Goal: Information Seeking & Learning: Understand process/instructions

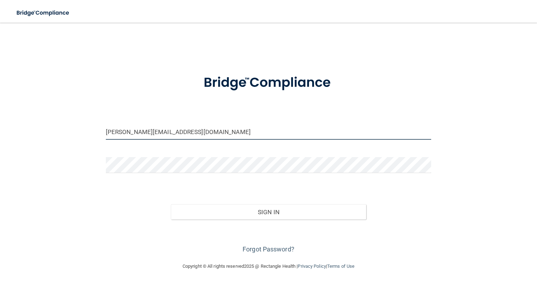
click at [229, 128] on input "manuela+pa2@devot.team" at bounding box center [269, 132] width 326 height 16
paste input "officesafetesting+jamielevine@gmail.co"
type input "[EMAIL_ADDRESS][DOMAIN_NAME]"
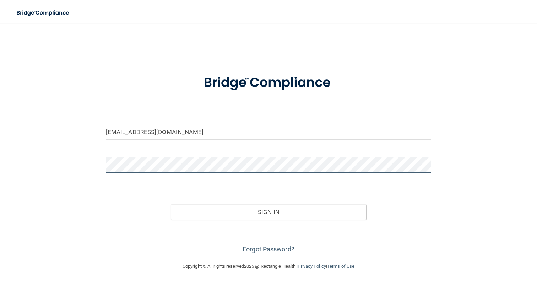
click at [171, 205] on button "Sign In" at bounding box center [268, 213] width 195 height 16
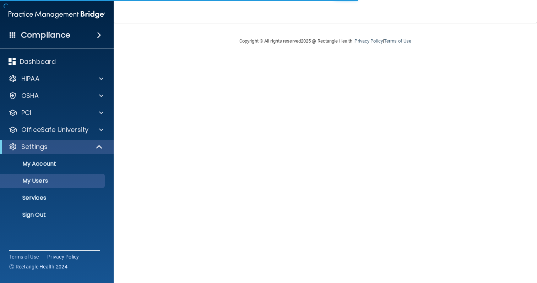
select select "20"
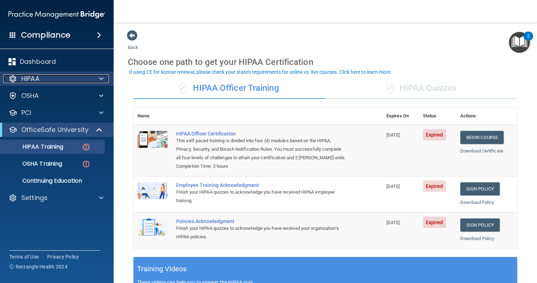
click at [64, 77] on div "HIPAA" at bounding box center [47, 79] width 88 height 9
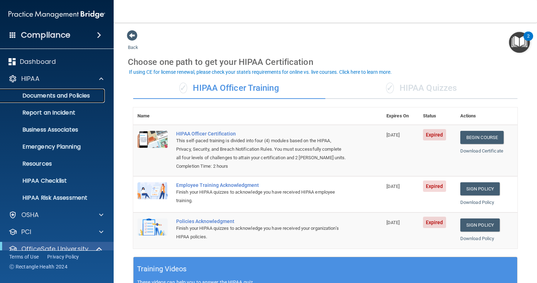
click at [61, 92] on p "Documents and Policies" at bounding box center [53, 95] width 97 height 7
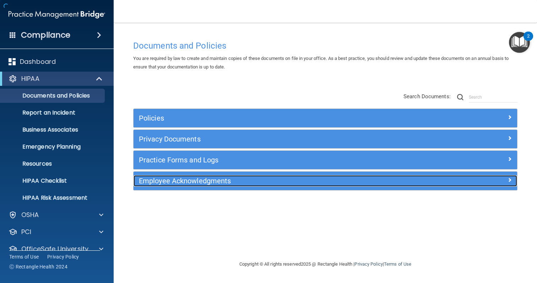
click at [228, 177] on div "Employee Acknowledgments" at bounding box center [277, 180] width 288 height 11
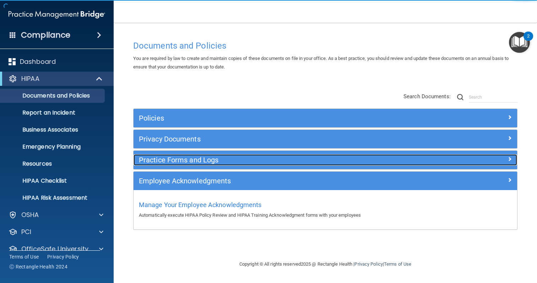
click at [228, 163] on h5 "Practice Forms and Logs" at bounding box center [277, 160] width 277 height 8
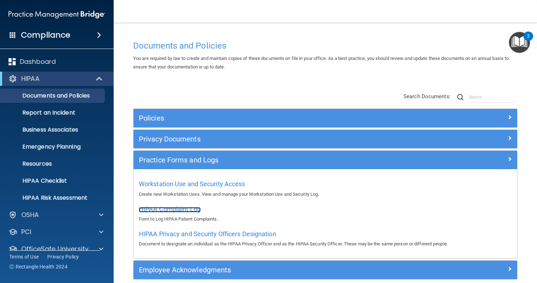
click at [196, 209] on span "HIPAA Complaint Log" at bounding box center [170, 209] width 62 height 7
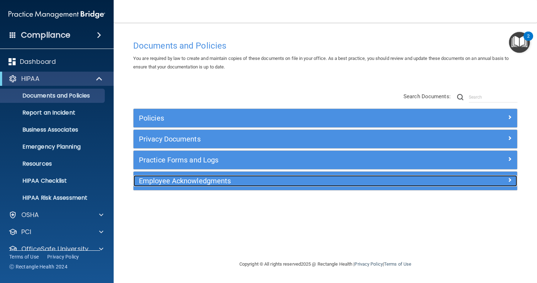
click at [149, 180] on h5 "Employee Acknowledgments" at bounding box center [277, 181] width 277 height 8
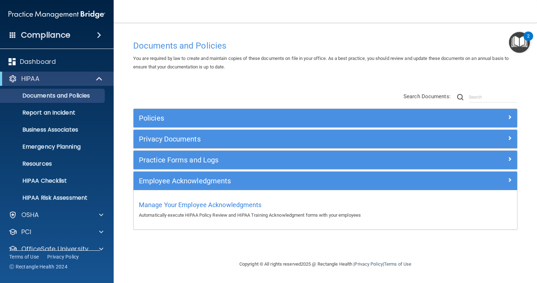
click at [152, 210] on div "Manage Your Employee Acknowledgments Automatically execute HIPAA Policy Review …" at bounding box center [325, 209] width 373 height 20
click at [159, 206] on span "Manage Your Employee Acknowledgments" at bounding box center [200, 204] width 123 height 7
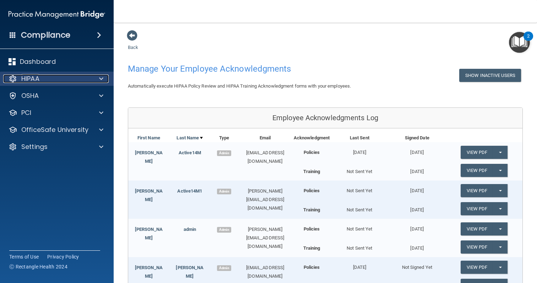
click at [50, 81] on div "HIPAA" at bounding box center [47, 79] width 88 height 9
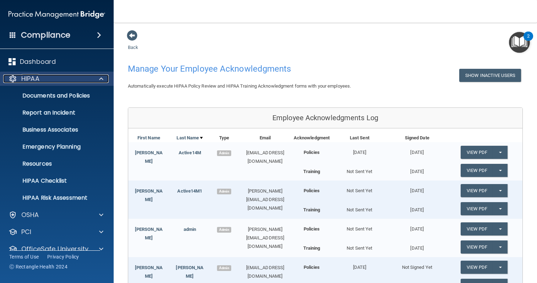
click at [50, 81] on div "HIPAA" at bounding box center [47, 79] width 88 height 9
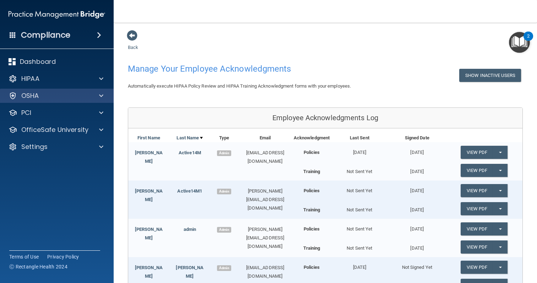
click at [43, 102] on div "OSHA" at bounding box center [57, 96] width 114 height 14
click at [46, 101] on div "OSHA" at bounding box center [57, 96] width 114 height 14
click at [69, 100] on div "OSHA" at bounding box center [57, 96] width 114 height 14
click at [84, 95] on div "OSHA" at bounding box center [47, 96] width 88 height 9
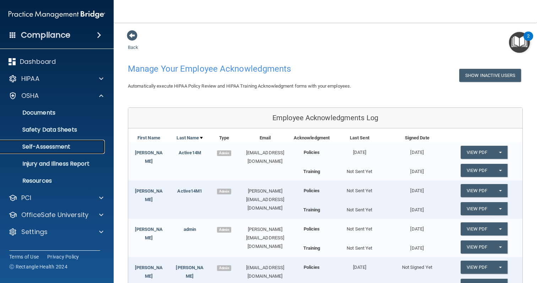
click at [50, 145] on p "Self-Assessment" at bounding box center [53, 146] width 97 height 7
